Goal: Information Seeking & Learning: Learn about a topic

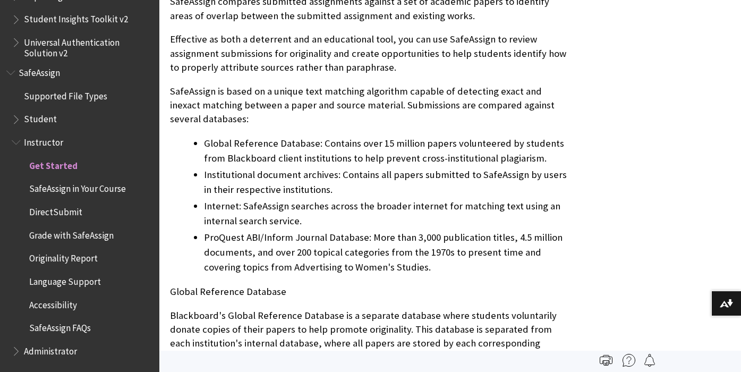
scroll to position [484, 0]
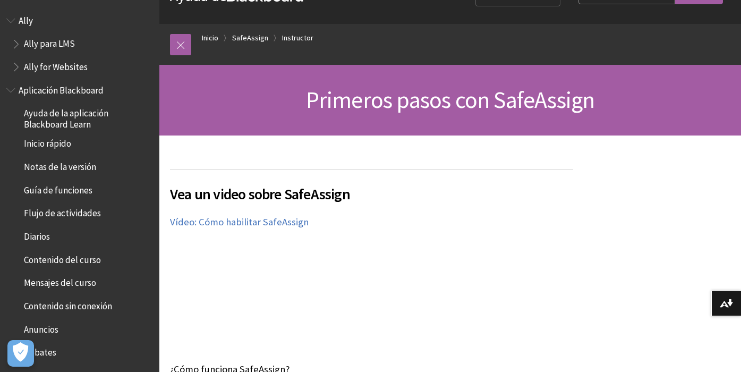
scroll to position [957, 0]
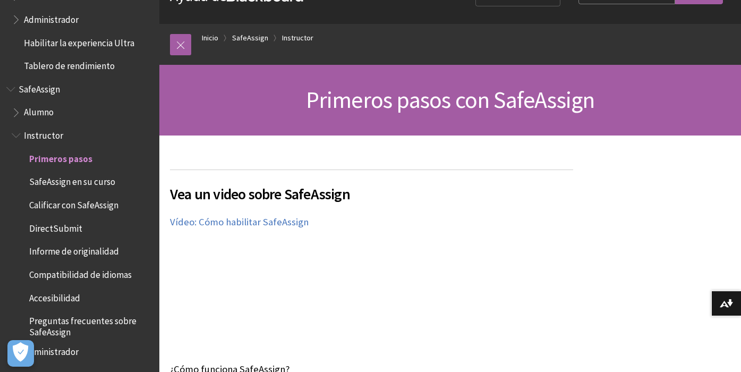
click at [39, 116] on span "Alumno" at bounding box center [39, 111] width 30 height 14
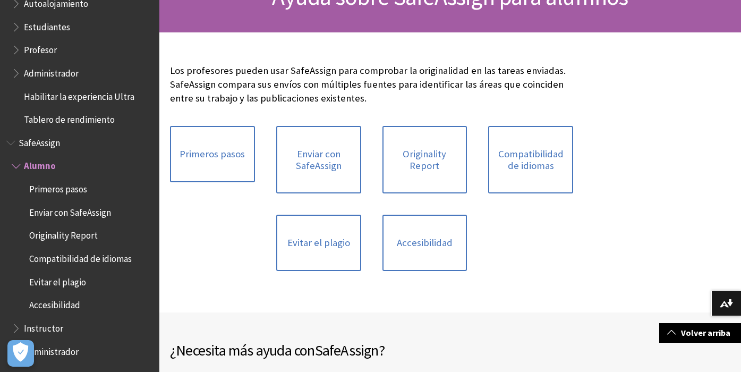
scroll to position [136, 0]
click at [318, 243] on link "Evitar el plagio" at bounding box center [318, 242] width 85 height 56
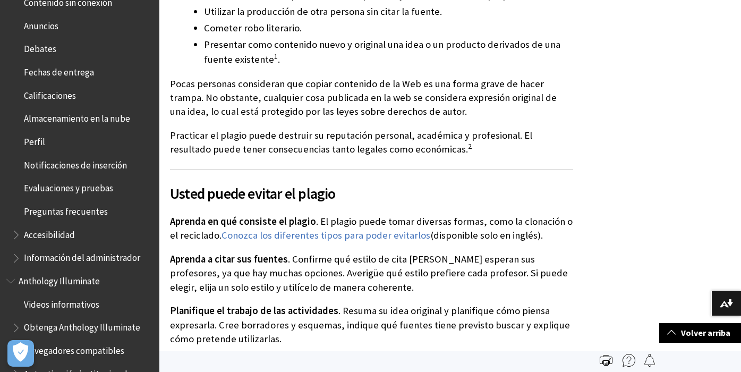
scroll to position [277, 0]
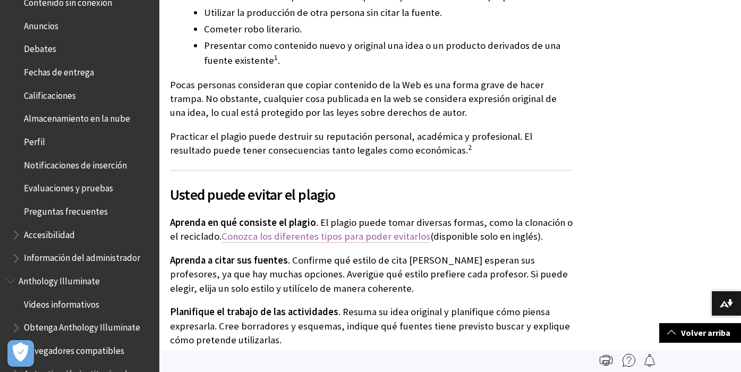
click at [312, 240] on link "Conozca los diferentes tipos para poder evitarlos" at bounding box center [325, 236] width 209 height 13
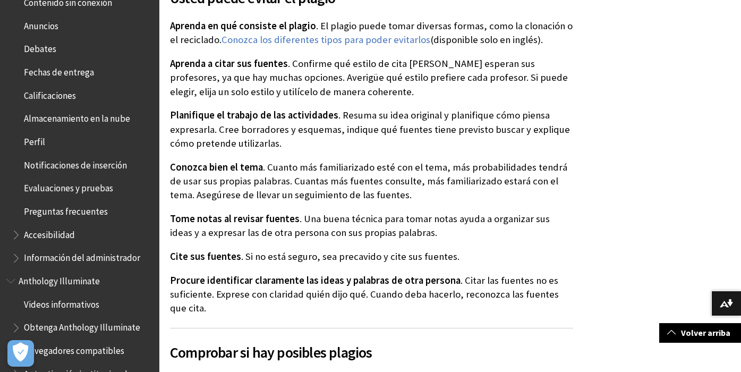
scroll to position [488, 0]
